Goal: Information Seeking & Learning: Learn about a topic

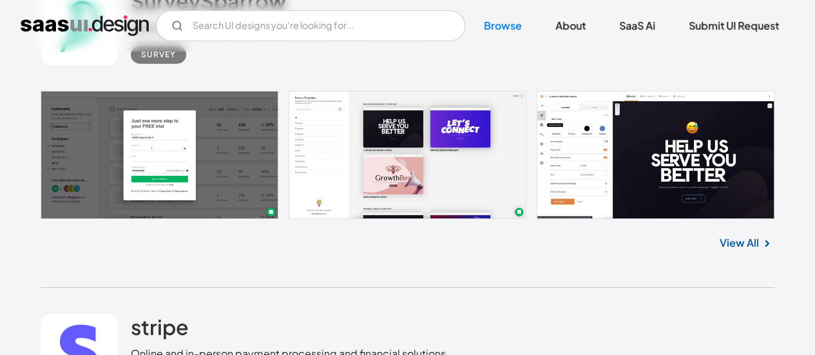
scroll to position [4734, 0]
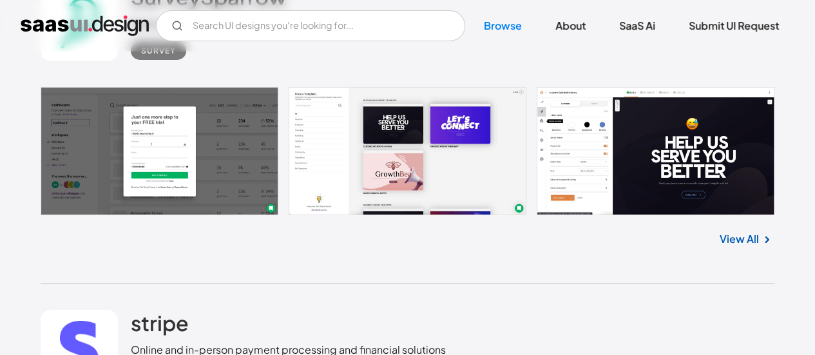
click at [734, 241] on link "View All" at bounding box center [738, 238] width 39 height 15
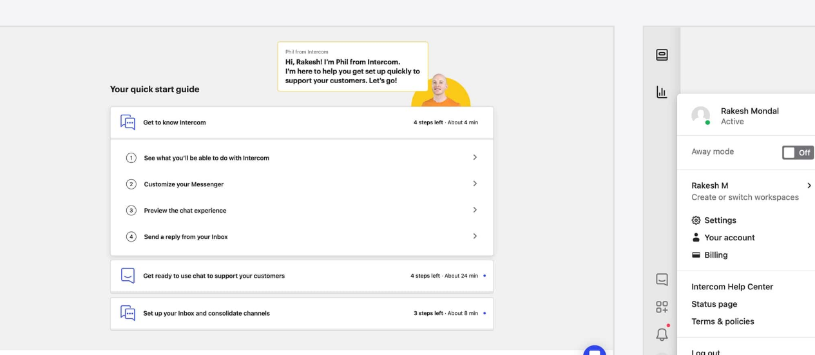
scroll to position [9412, 0]
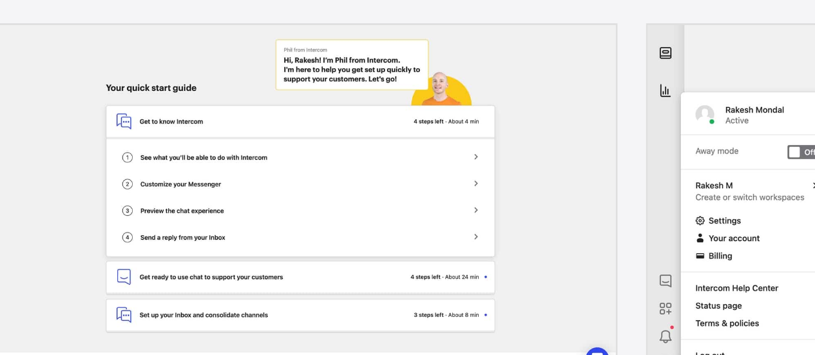
click at [233, 153] on link at bounding box center [407, 190] width 733 height 129
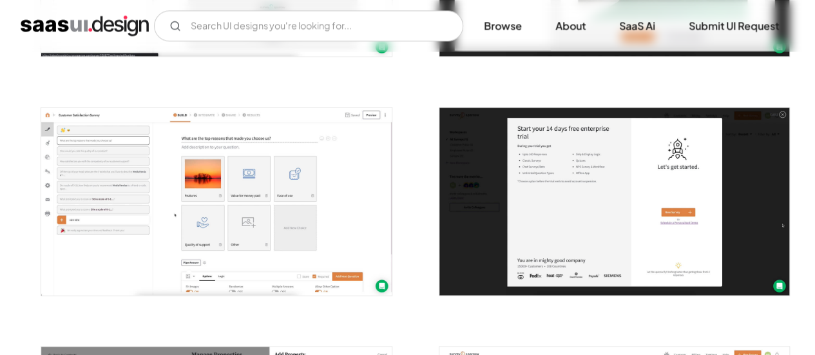
scroll to position [922, 0]
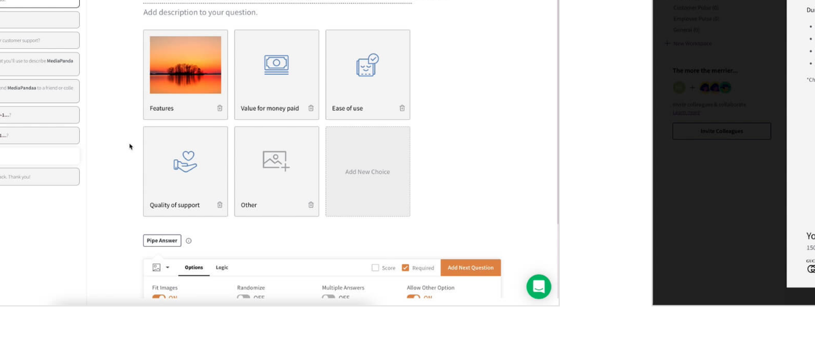
click at [252, 202] on img "open lightbox" at bounding box center [216, 190] width 350 height 187
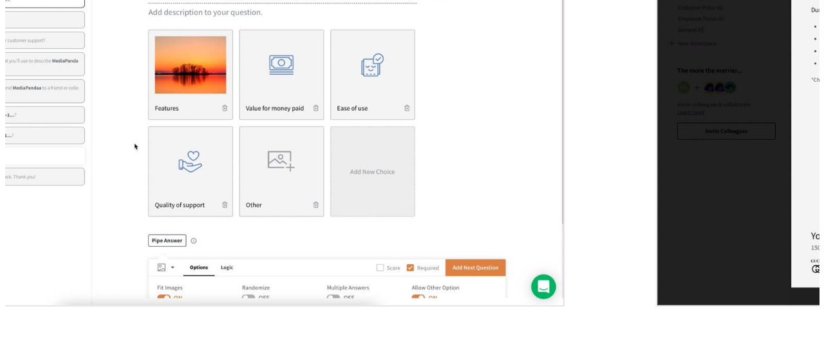
scroll to position [930, 0]
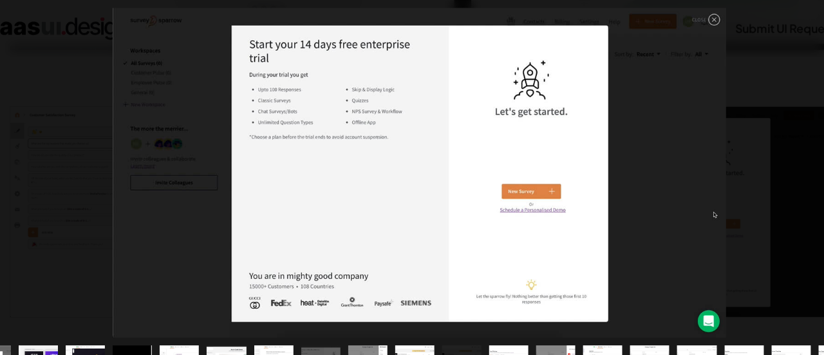
click at [677, 22] on img at bounding box center [413, 156] width 556 height 298
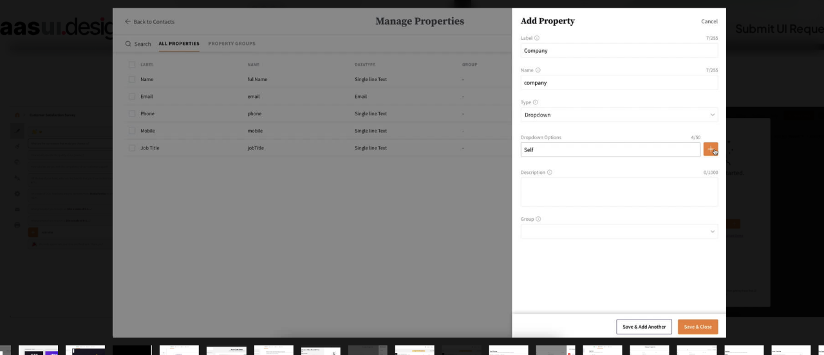
click at [724, 64] on div at bounding box center [412, 156] width 824 height 298
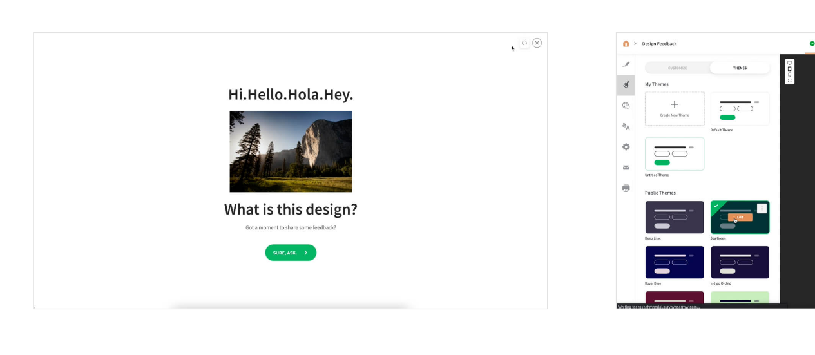
scroll to position [2808, 0]
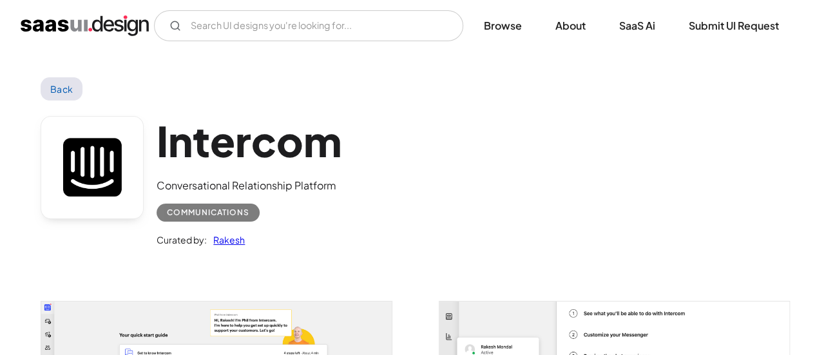
scroll to position [1, 0]
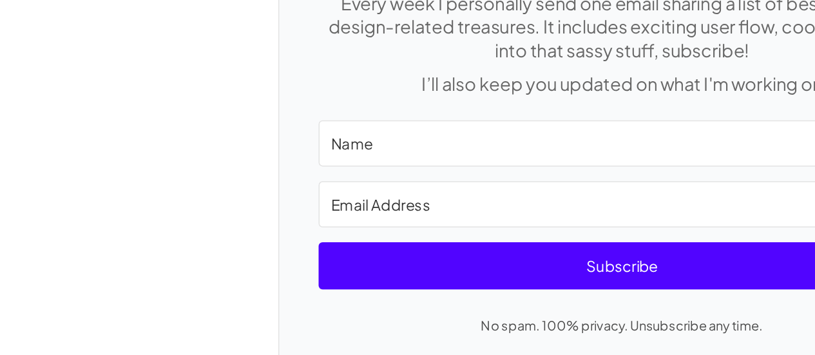
scroll to position [2758, 0]
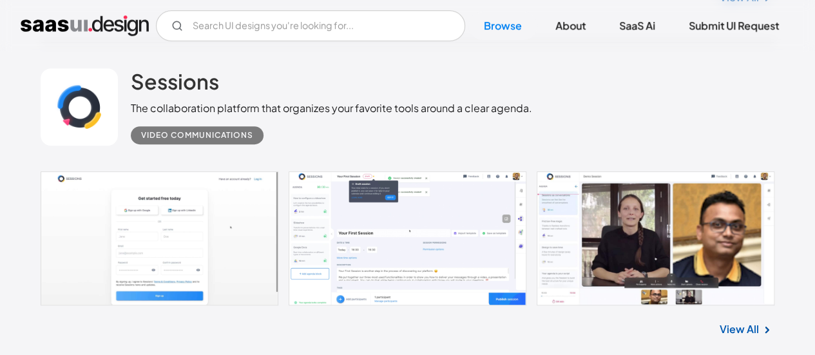
scroll to position [17340, 0]
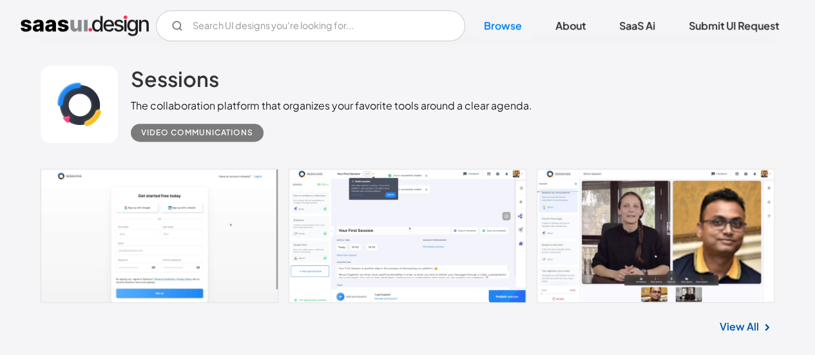
click at [739, 319] on link "View All" at bounding box center [738, 326] width 39 height 15
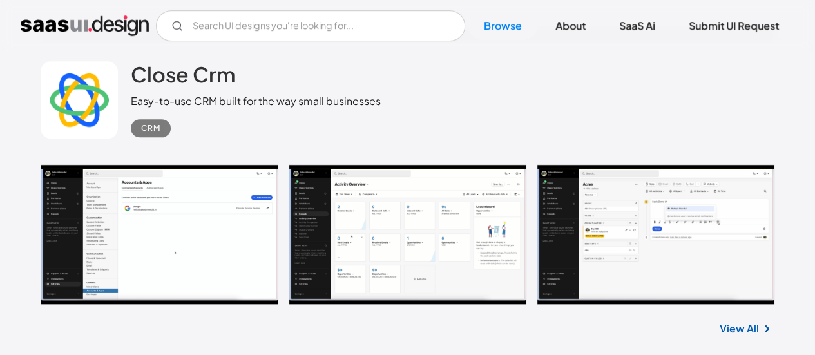
scroll to position [20001, 0]
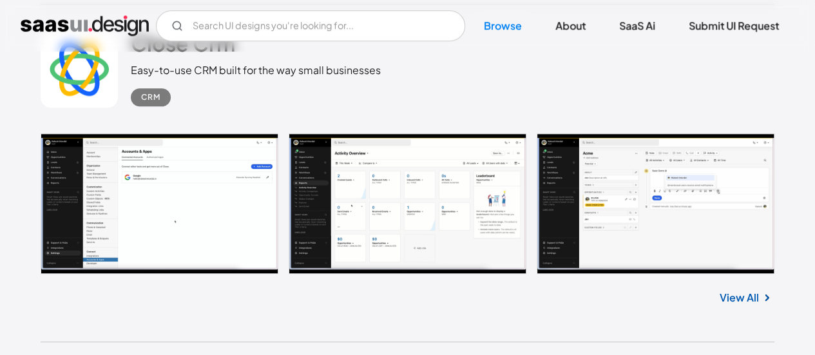
click at [737, 290] on link "View All" at bounding box center [738, 297] width 39 height 15
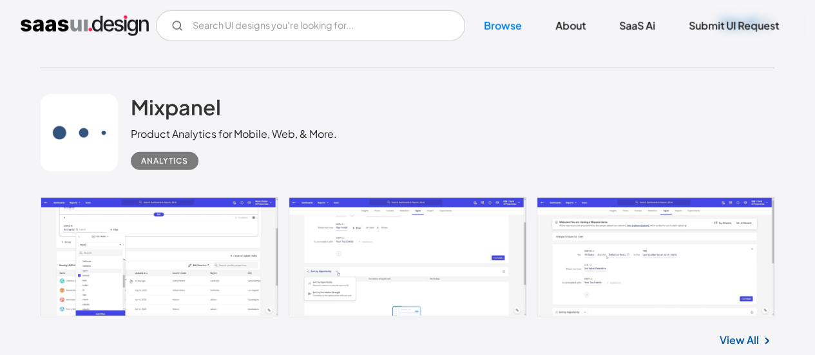
scroll to position [26354, 0]
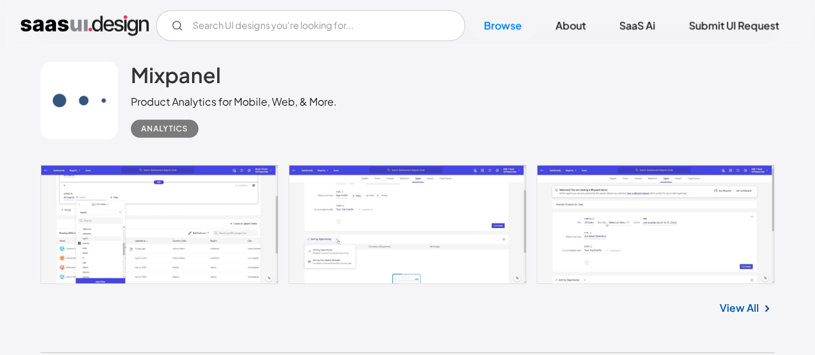
click at [739, 300] on link "View All" at bounding box center [738, 307] width 39 height 15
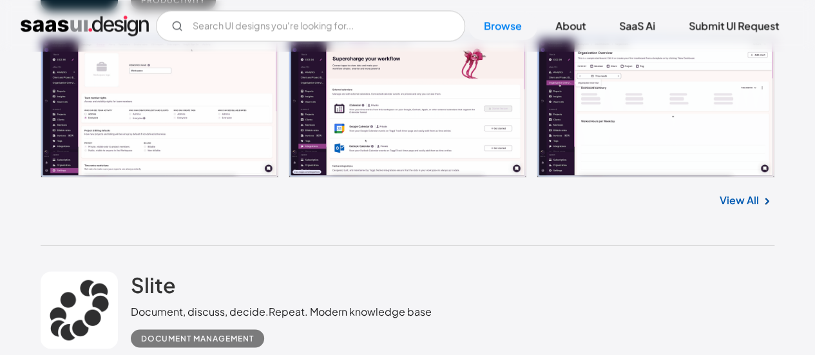
scroll to position [27728, 0]
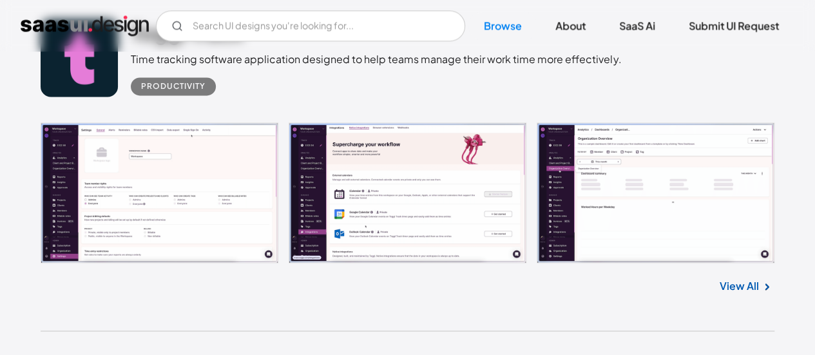
click at [739, 278] on link "View All" at bounding box center [738, 285] width 39 height 15
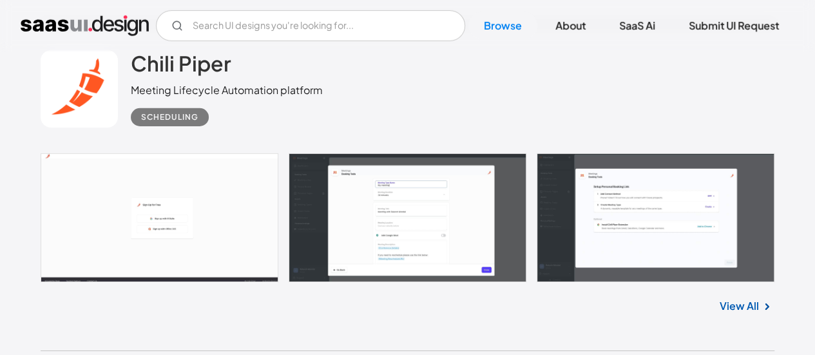
scroll to position [16653, 0]
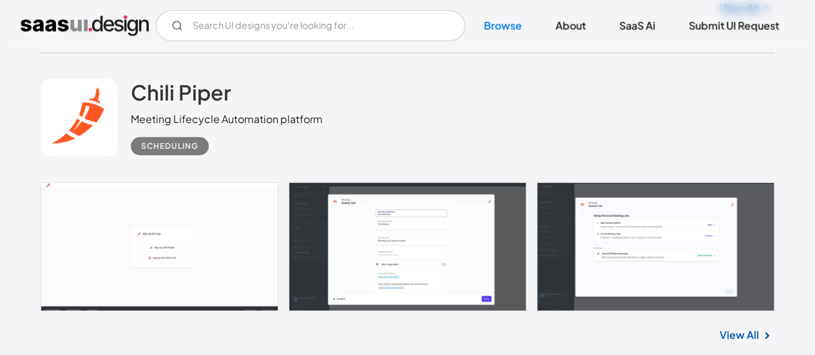
click at [416, 227] on link at bounding box center [407, 246] width 733 height 129
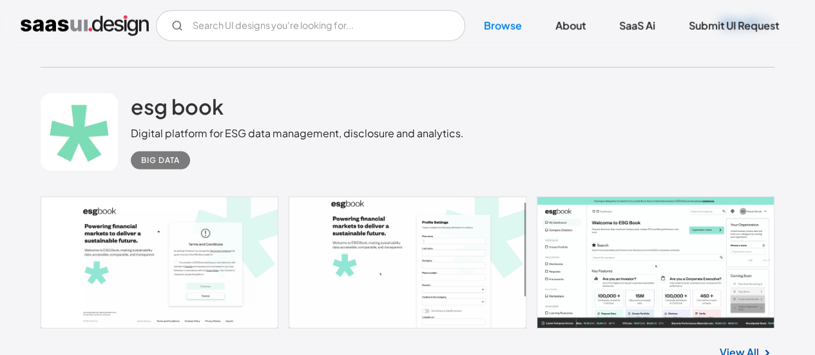
scroll to position [11673, 0]
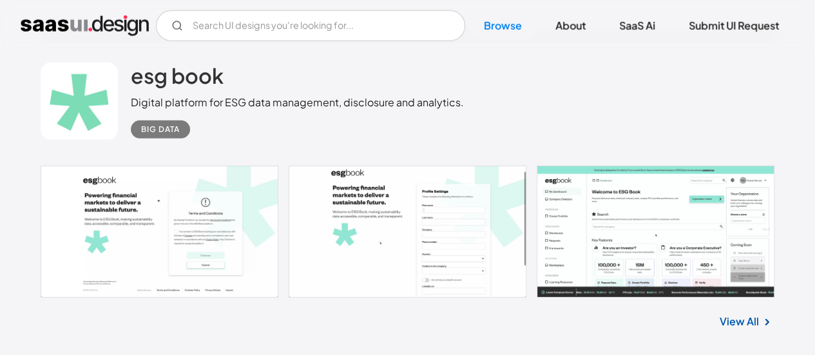
click at [744, 314] on link "View All" at bounding box center [738, 321] width 39 height 15
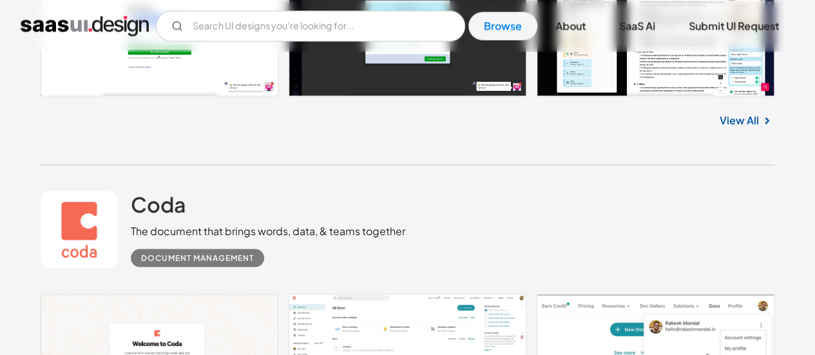
scroll to position [10987, 0]
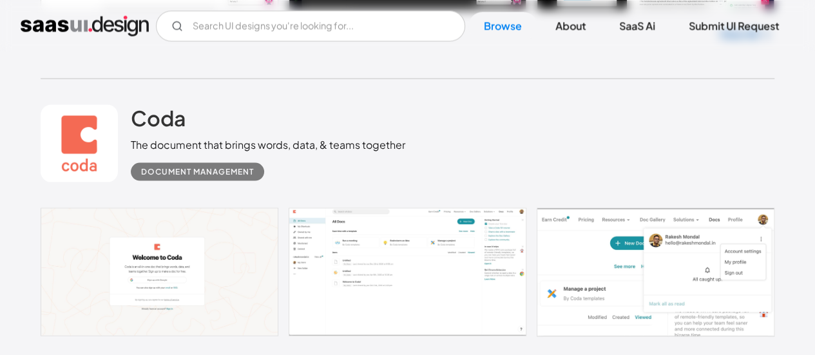
click at [402, 281] on link at bounding box center [407, 271] width 733 height 129
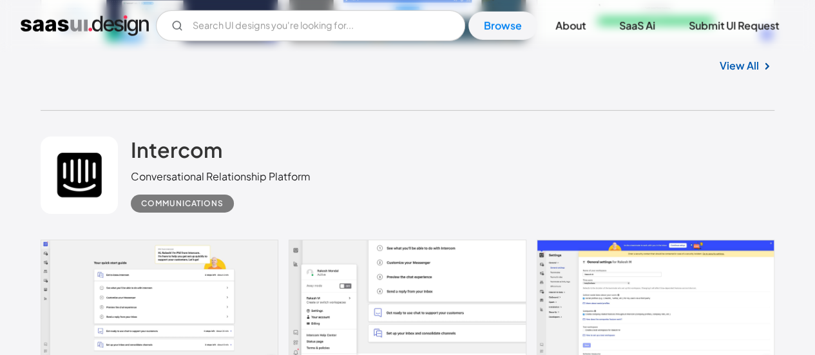
scroll to position [9442, 0]
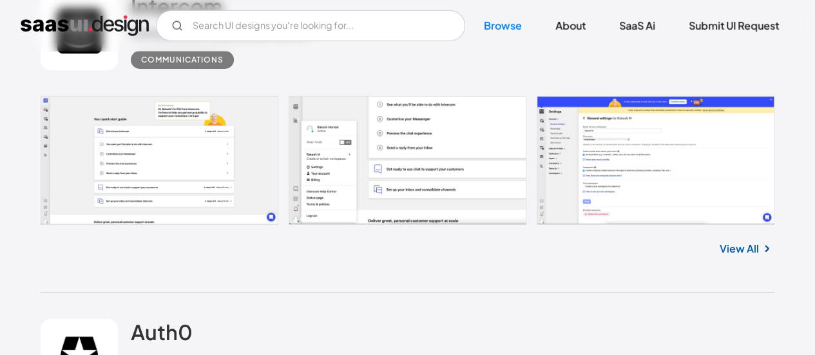
click at [430, 124] on link at bounding box center [407, 160] width 733 height 129
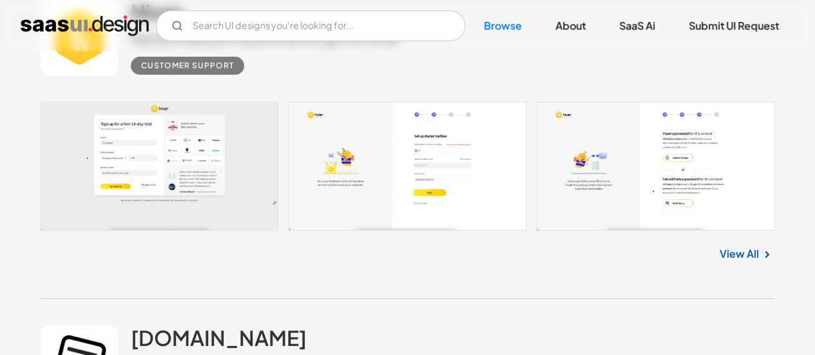
scroll to position [7386, 0]
click at [747, 245] on link "View All" at bounding box center [738, 252] width 39 height 15
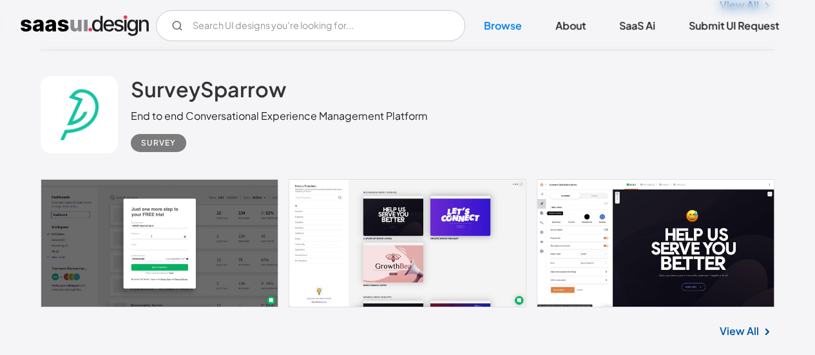
scroll to position [4662, 0]
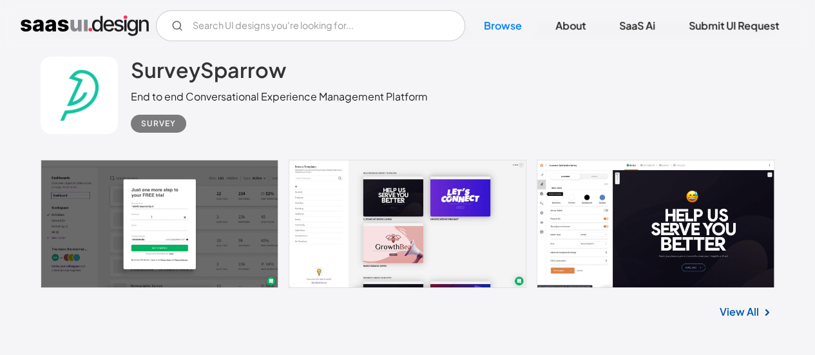
click at [746, 315] on link "View All" at bounding box center [738, 311] width 39 height 15
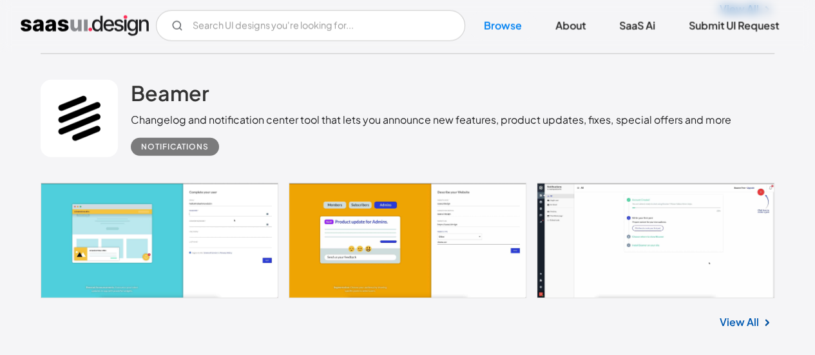
scroll to position [1717, 0]
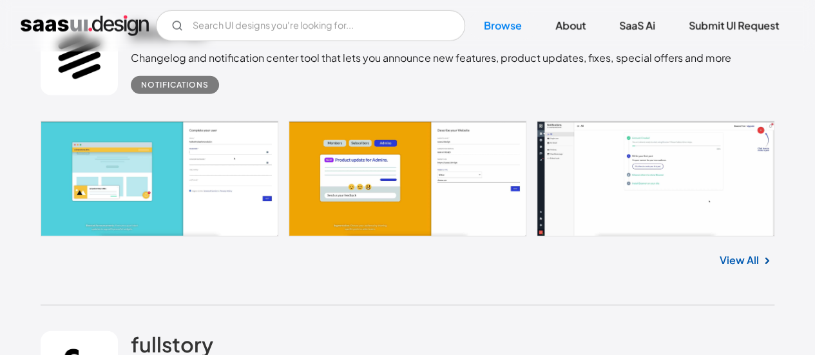
click at [746, 256] on link "View All" at bounding box center [738, 259] width 39 height 15
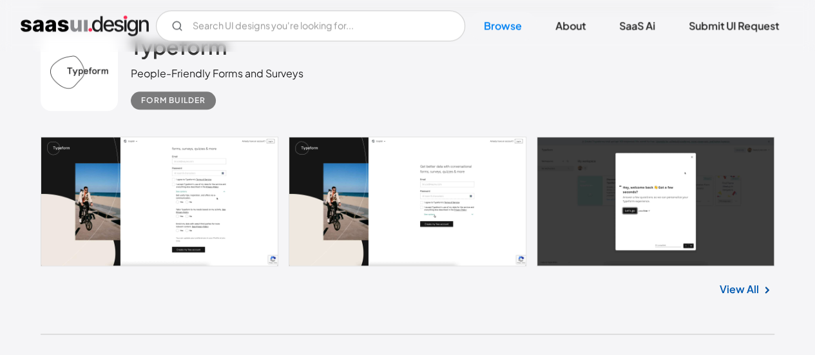
scroll to position [10388, 0]
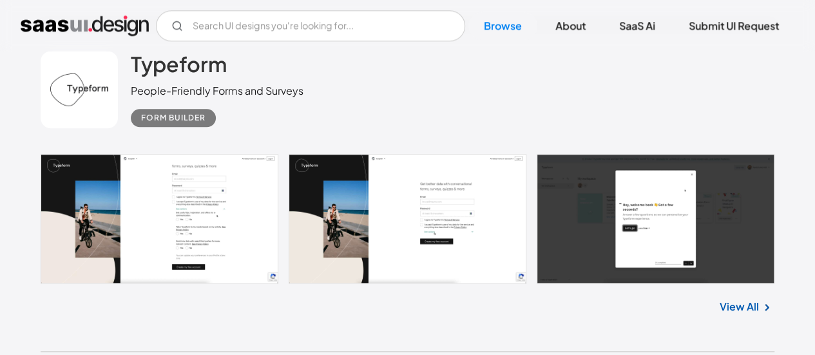
click at [742, 299] on link "View All" at bounding box center [738, 306] width 39 height 15
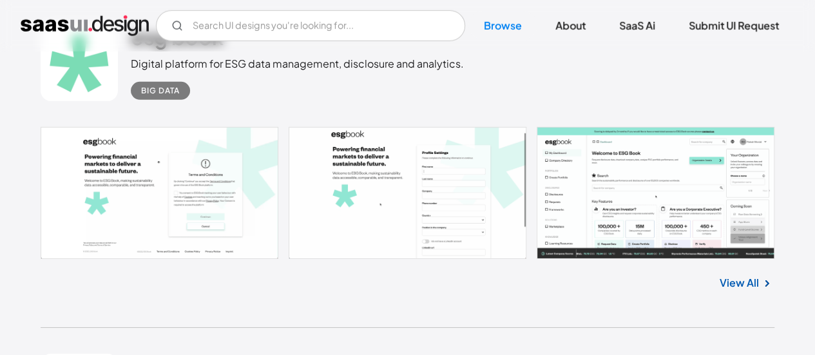
scroll to position [11717, 0]
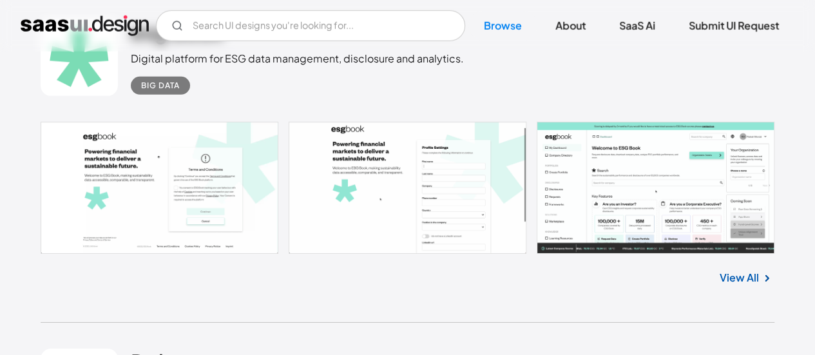
click at [738, 270] on link "View All" at bounding box center [738, 277] width 39 height 15
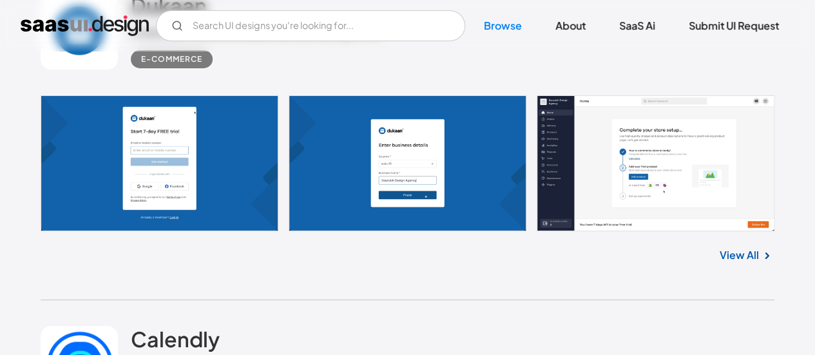
scroll to position [12086, 0]
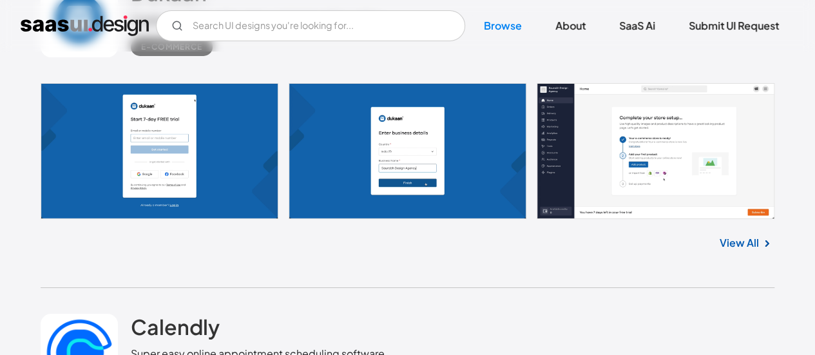
click at [724, 235] on link "View All" at bounding box center [738, 242] width 39 height 15
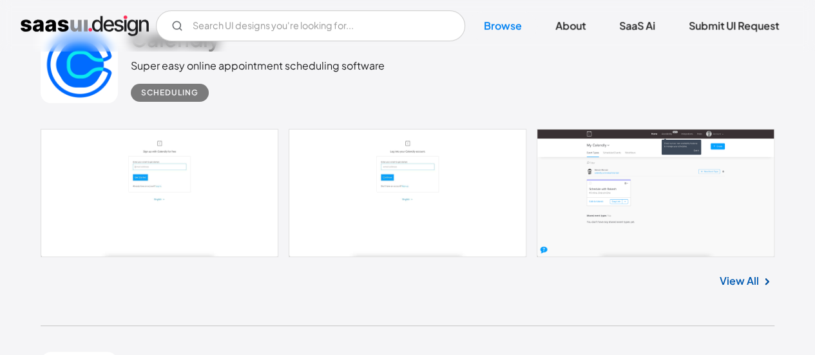
scroll to position [12394, 0]
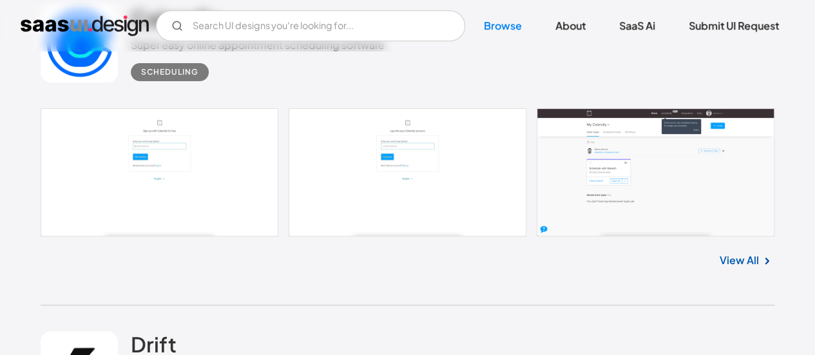
click at [732, 252] on link "View All" at bounding box center [738, 259] width 39 height 15
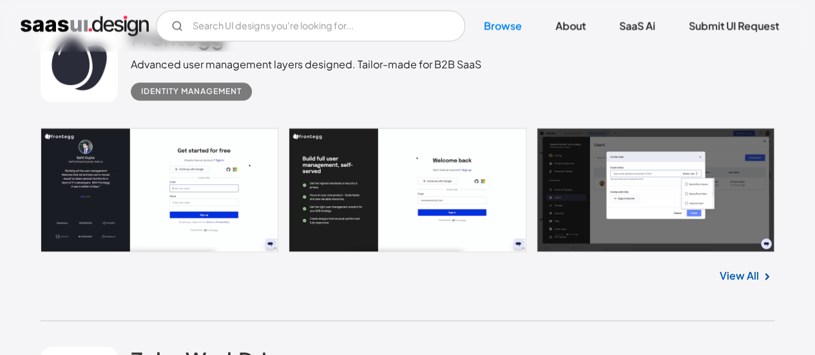
scroll to position [13033, 0]
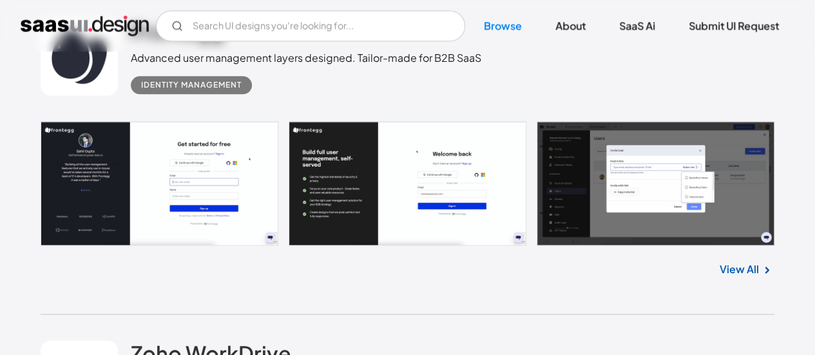
click at [740, 261] on link "View All" at bounding box center [738, 268] width 39 height 15
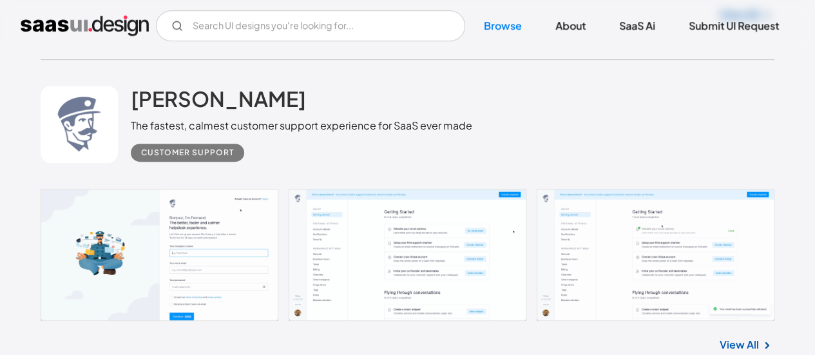
scroll to position [15013, 0]
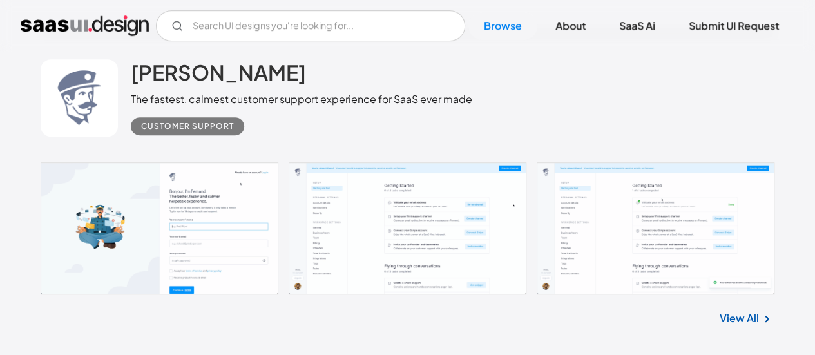
click at [736, 310] on link "View All" at bounding box center [738, 317] width 39 height 15
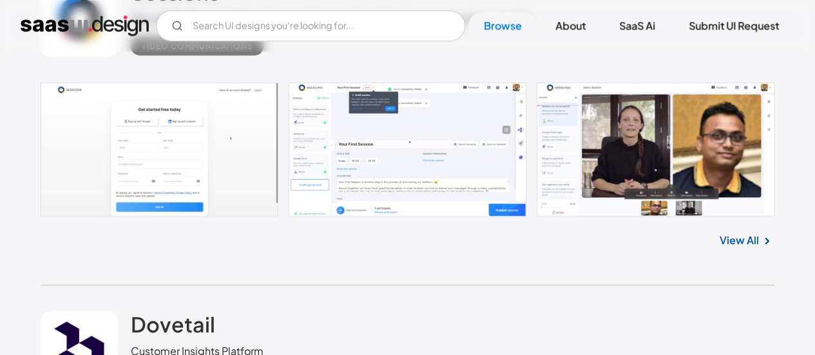
scroll to position [17426, 0]
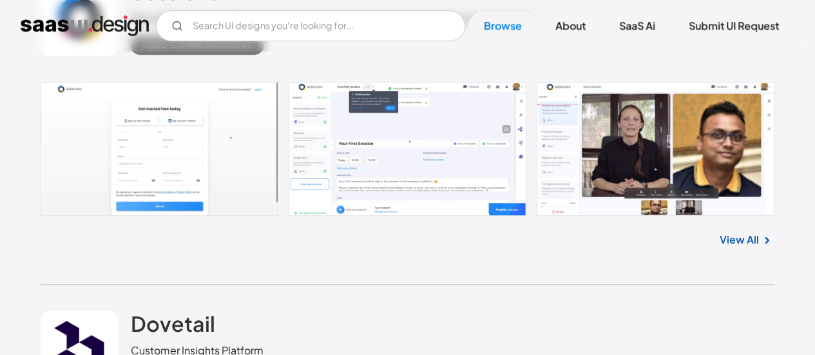
click at [732, 232] on link "View All" at bounding box center [738, 239] width 39 height 15
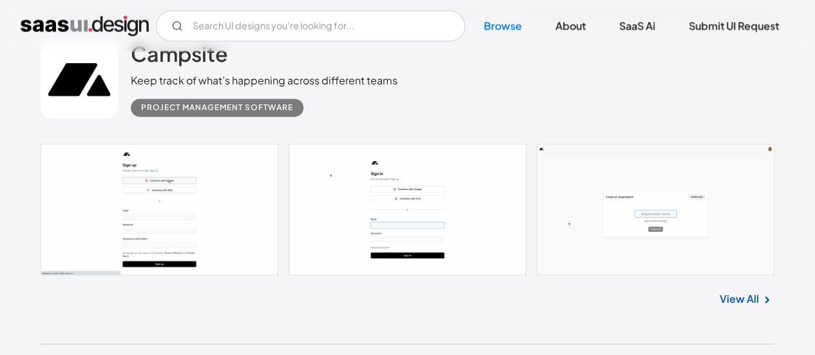
scroll to position [18016, 0]
click at [724, 290] on link "View All" at bounding box center [738, 297] width 39 height 15
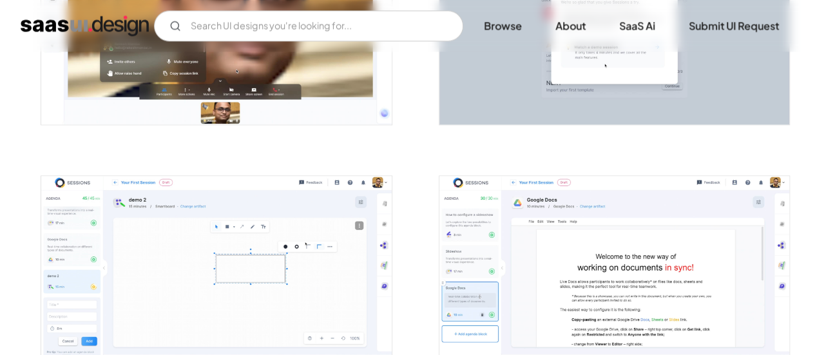
scroll to position [880, 0]
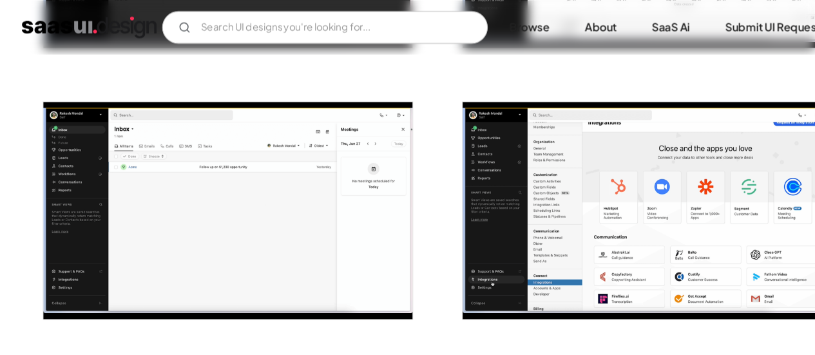
scroll to position [945, 0]
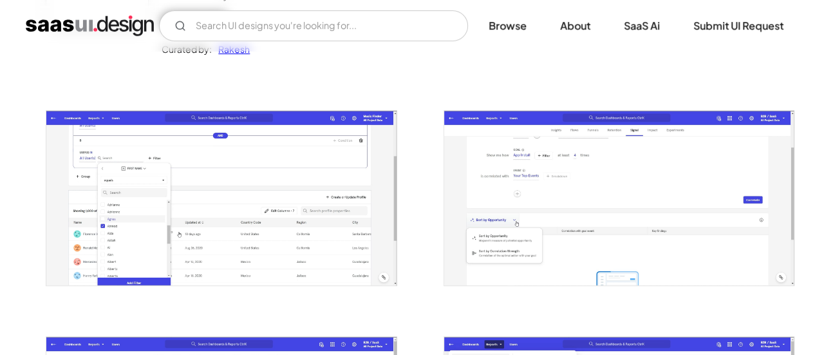
scroll to position [171, 0]
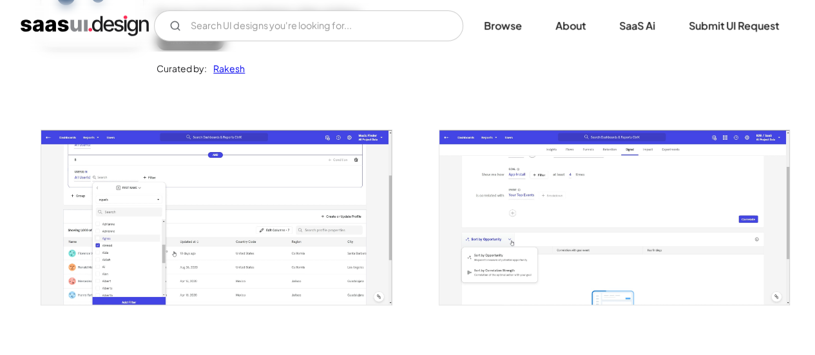
click at [276, 263] on img "open lightbox" at bounding box center [216, 217] width 350 height 174
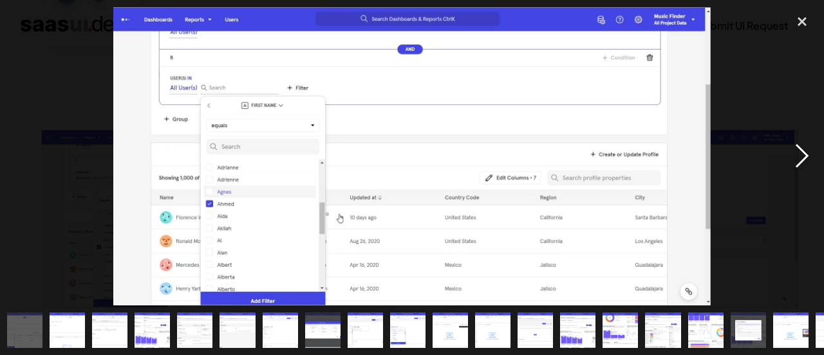
click at [795, 155] on div "next image" at bounding box center [802, 156] width 44 height 298
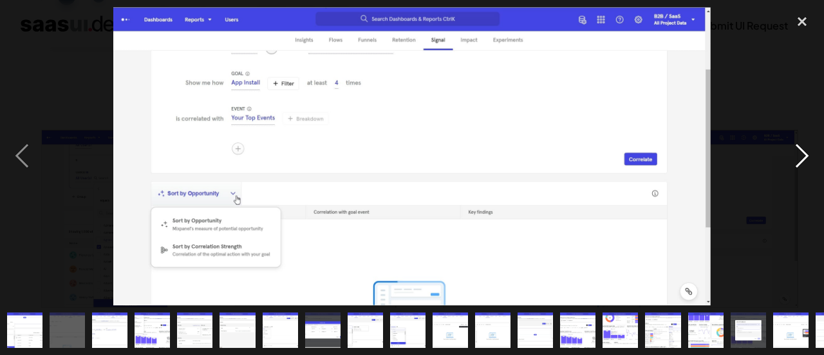
click at [805, 152] on div "next image" at bounding box center [802, 156] width 44 height 298
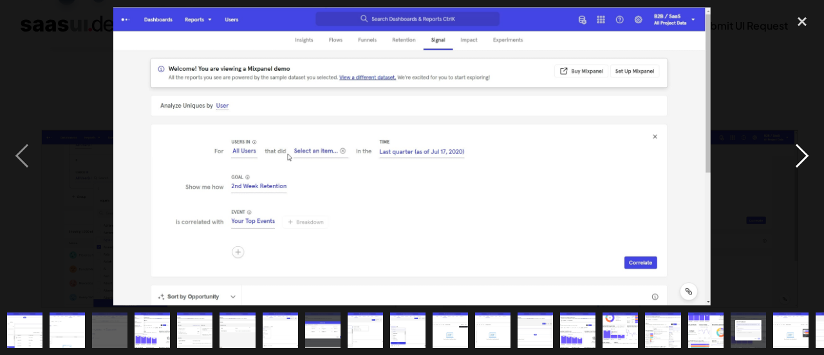
click at [807, 28] on div "close lightbox" at bounding box center [802, 21] width 44 height 28
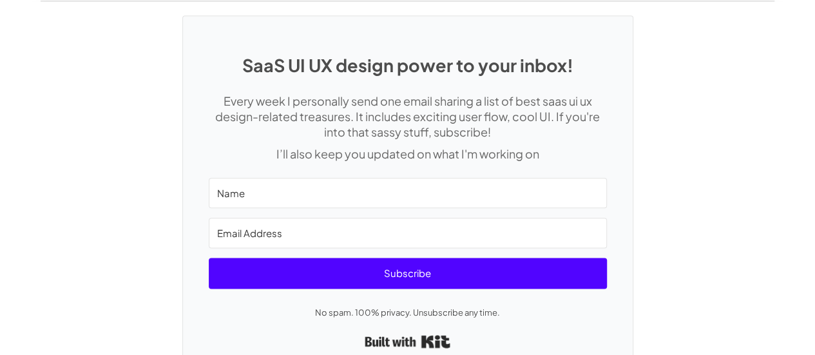
scroll to position [3102, 0]
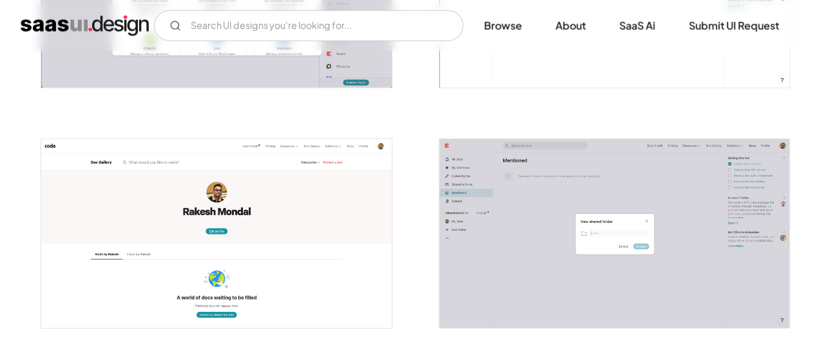
scroll to position [1888, 0]
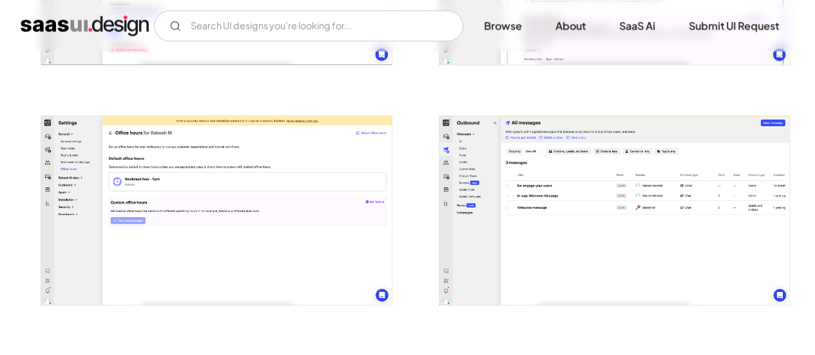
scroll to position [686, 0]
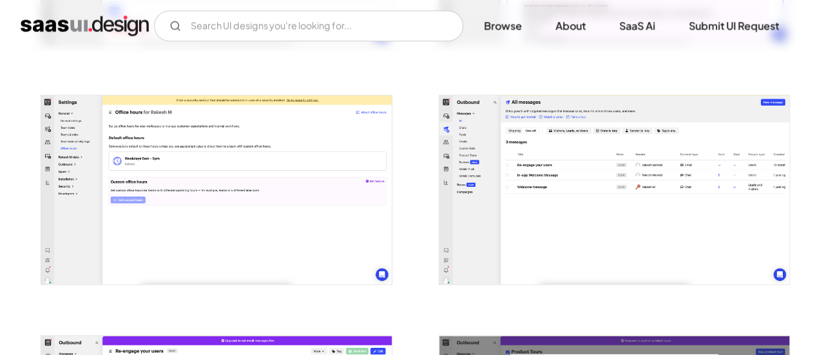
click at [661, 212] on img "open lightbox" at bounding box center [614, 189] width 350 height 189
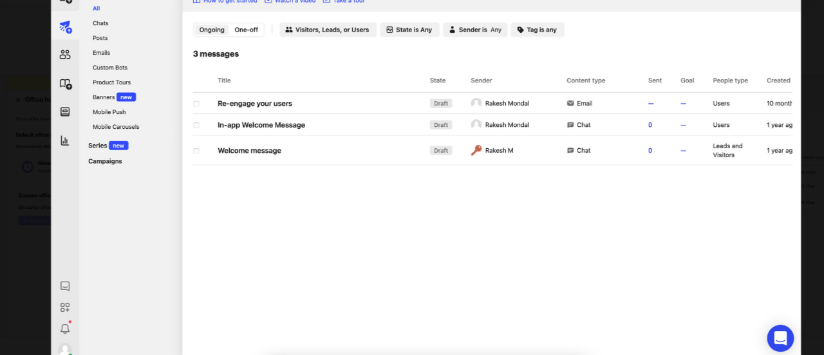
scroll to position [689, 0]
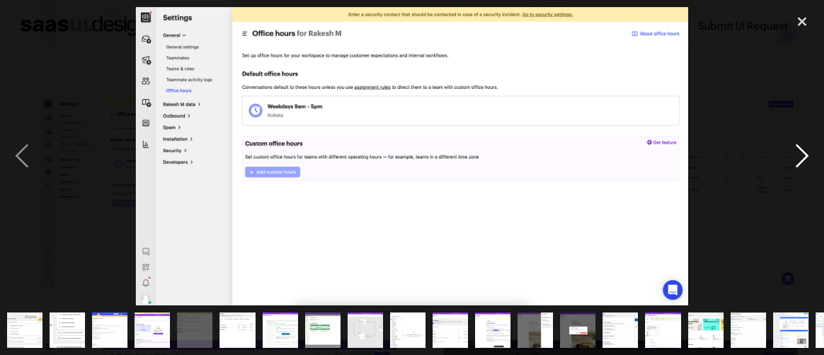
click at [794, 156] on div "next image" at bounding box center [802, 156] width 44 height 298
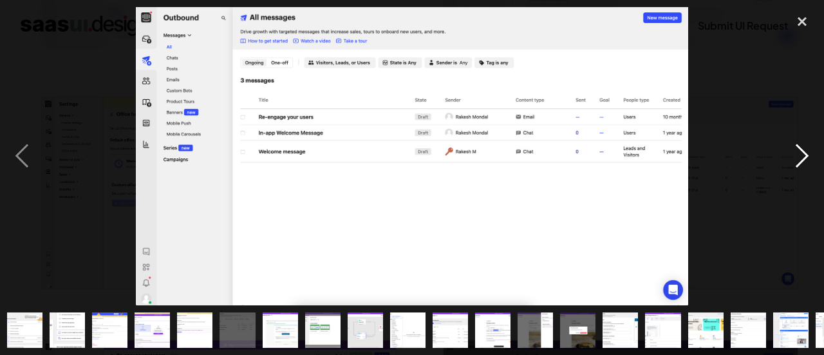
click at [794, 156] on div "next image" at bounding box center [802, 156] width 44 height 298
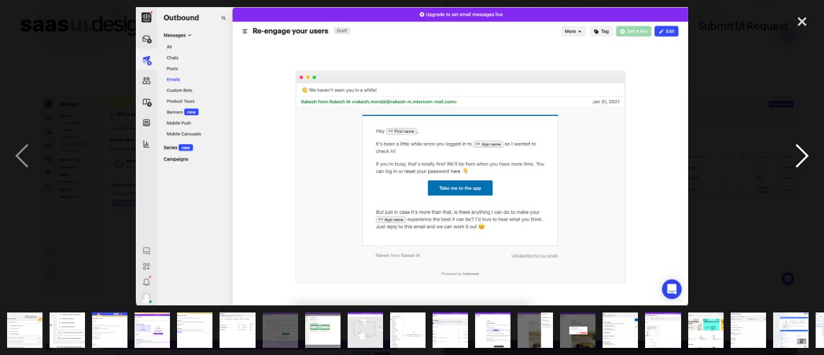
click at [800, 158] on div "next image" at bounding box center [802, 156] width 44 height 298
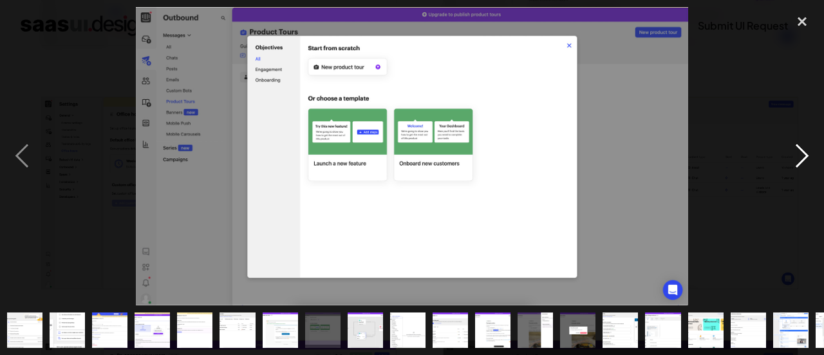
click at [791, 165] on div "next image" at bounding box center [802, 156] width 44 height 298
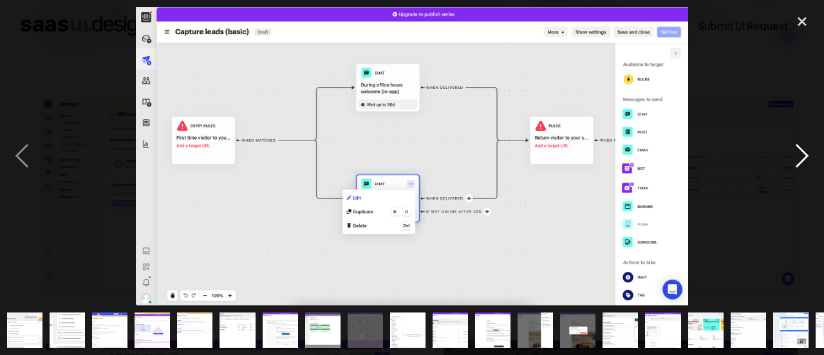
click at [802, 160] on div "next image" at bounding box center [802, 156] width 44 height 298
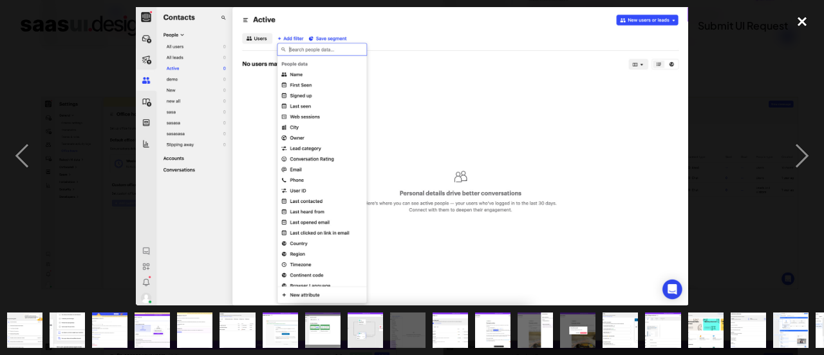
click at [801, 30] on div "close lightbox" at bounding box center [802, 21] width 44 height 28
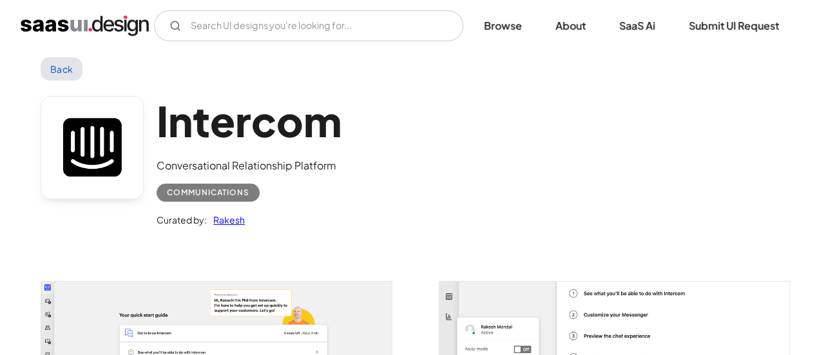
scroll to position [0, 0]
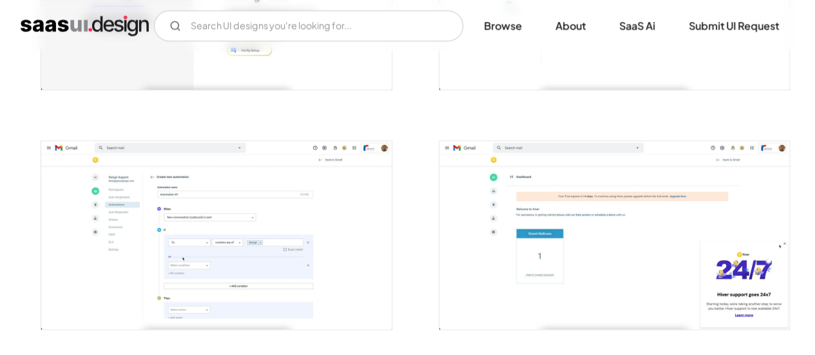
scroll to position [641, 0]
click at [252, 265] on img "open lightbox" at bounding box center [216, 234] width 350 height 188
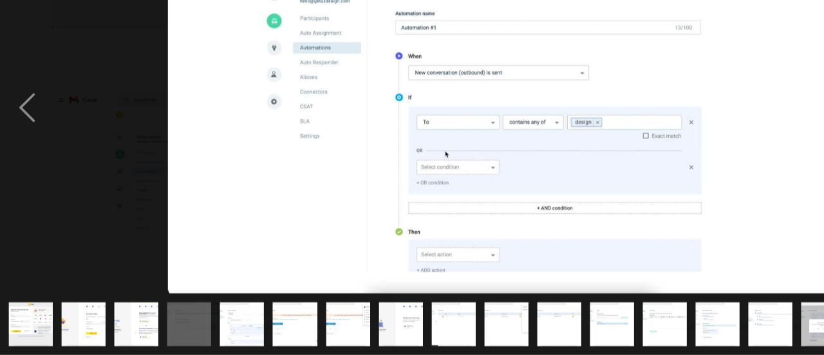
scroll to position [643, 0]
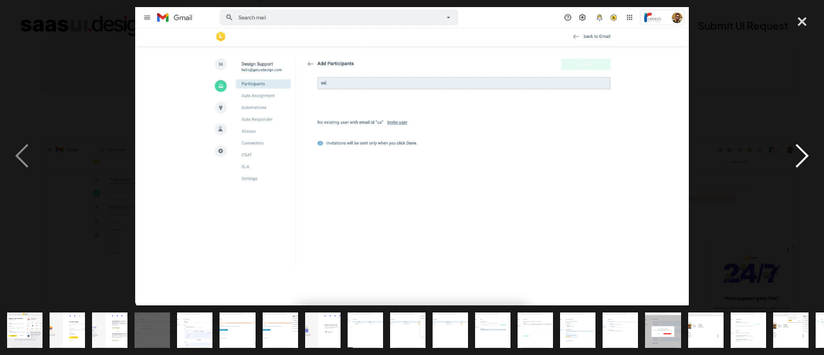
click at [792, 150] on div "next image" at bounding box center [802, 156] width 44 height 298
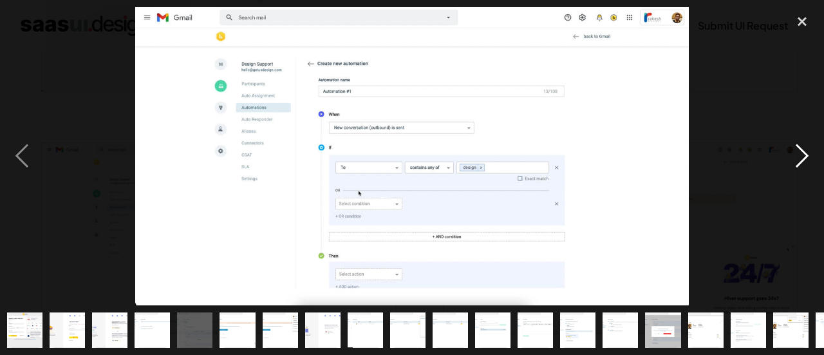
click at [795, 165] on div "next image" at bounding box center [802, 156] width 44 height 298
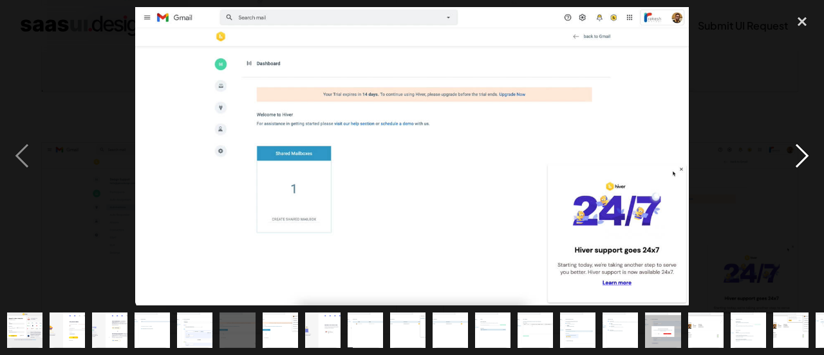
click at [796, 165] on div "next image" at bounding box center [802, 156] width 44 height 298
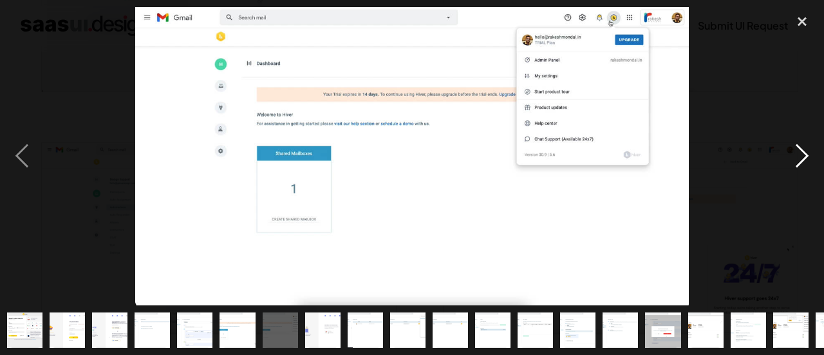
click at [801, 161] on div "next image" at bounding box center [802, 156] width 44 height 298
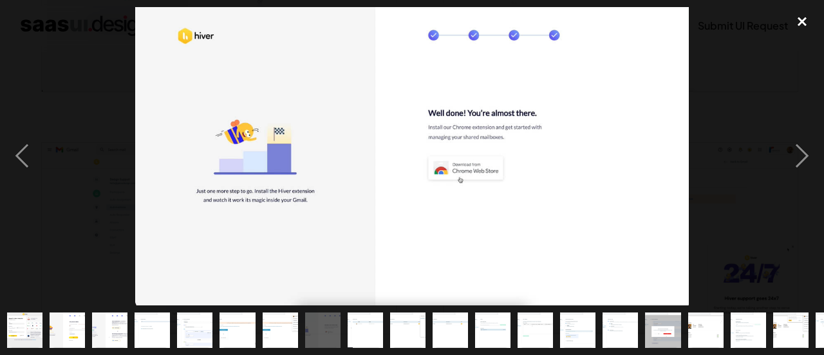
click at [807, 26] on div "close lightbox" at bounding box center [802, 21] width 44 height 28
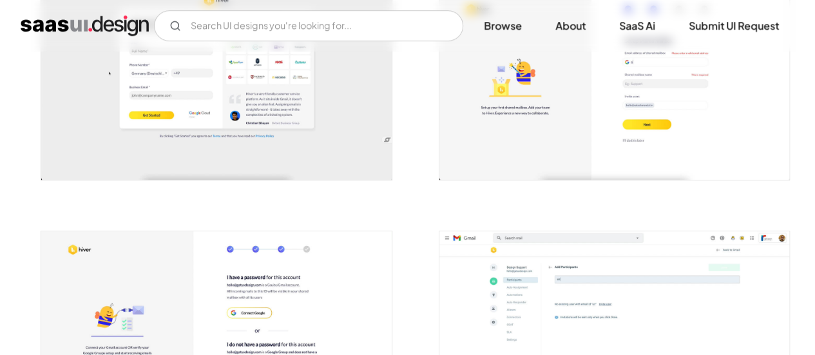
scroll to position [283, 0]
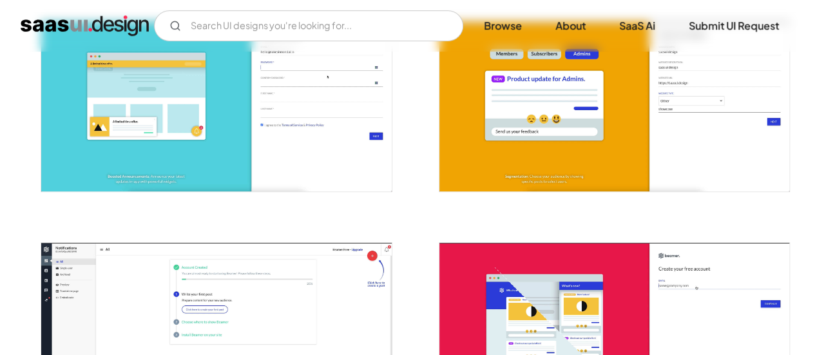
scroll to position [275, 0]
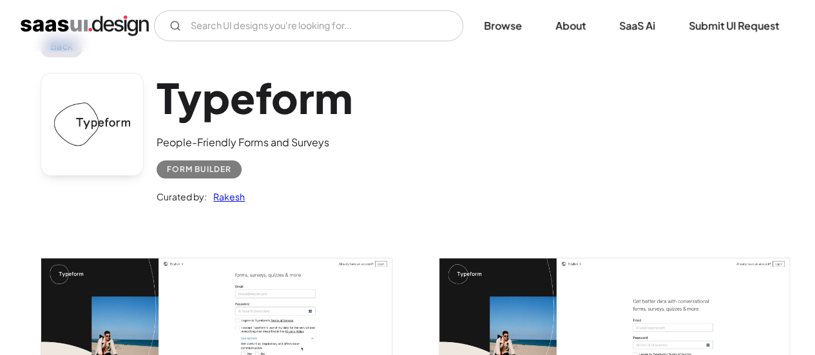
scroll to position [52, 0]
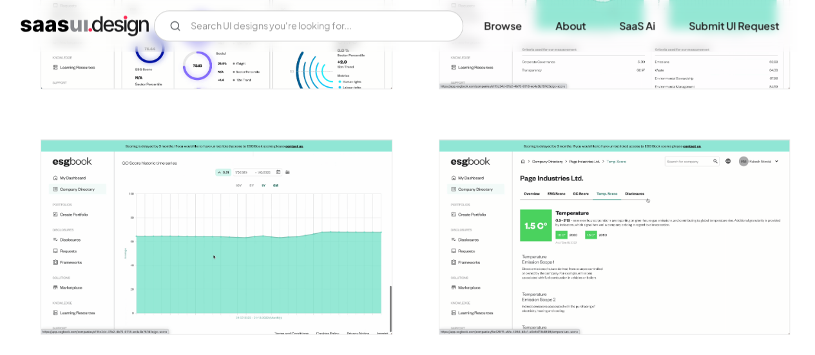
scroll to position [874, 0]
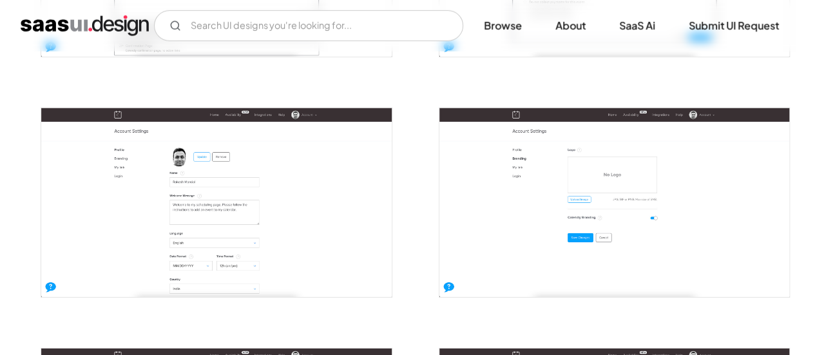
scroll to position [1852, 0]
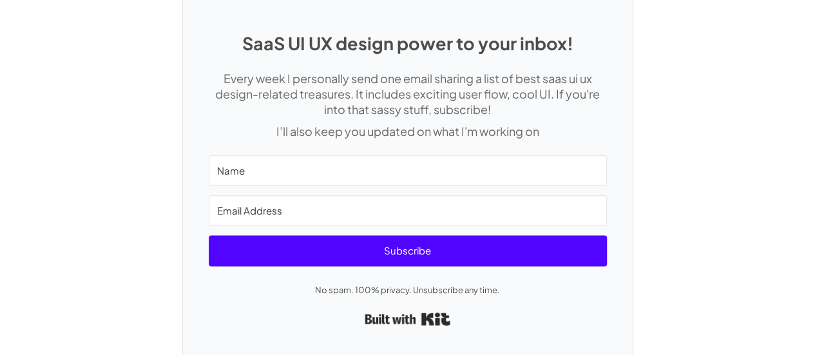
scroll to position [3125, 0]
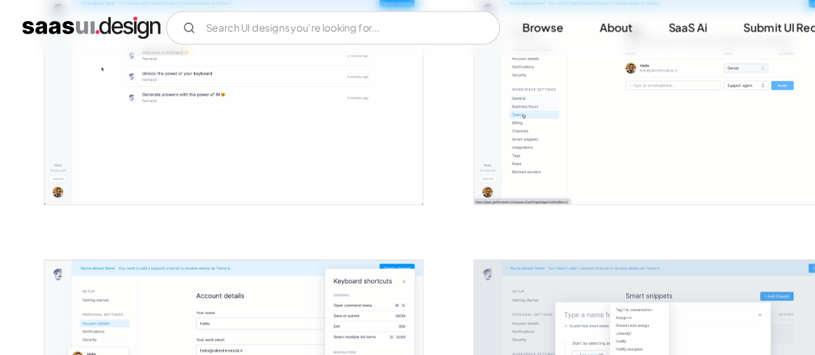
scroll to position [2009, 0]
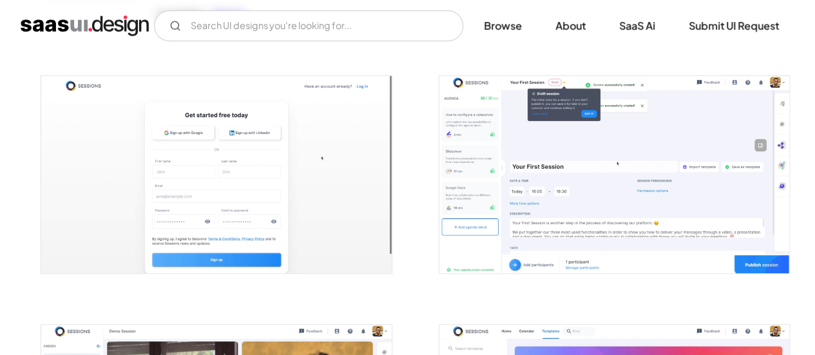
scroll to position [202, 0]
